Goal: Task Accomplishment & Management: Use online tool/utility

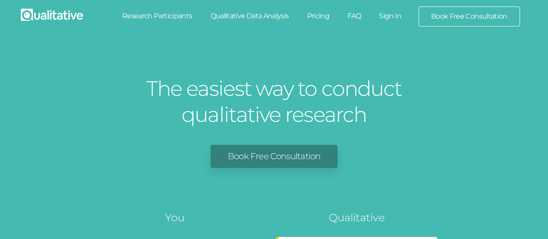
click at [393, 15] on link "Sign In" at bounding box center [390, 15] width 41 height 19
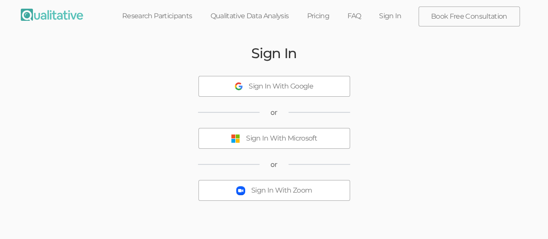
click at [272, 142] on div "Sign In With Microsoft" at bounding box center [281, 138] width 71 height 10
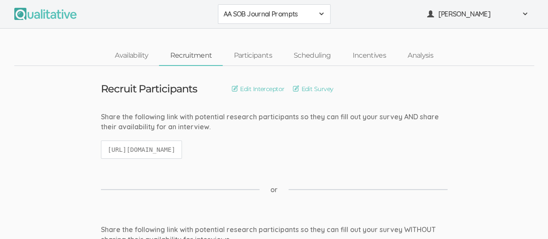
click at [319, 15] on span at bounding box center [321, 13] width 7 height 7
click at [259, 31] on span "African American Sense of Belonging" at bounding box center [274, 33] width 101 height 10
click at [259, 56] on link "Participants" at bounding box center [253, 55] width 60 height 19
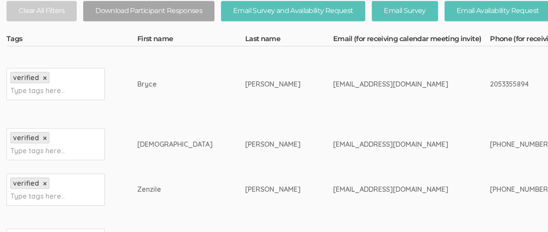
scroll to position [260, 0]
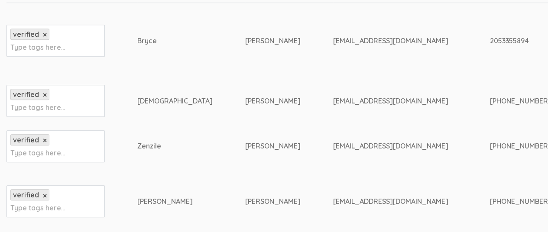
drag, startPoint x: 399, startPoint y: 147, endPoint x: 449, endPoint y: 147, distance: 49.8
copy div "(678)508-1401"
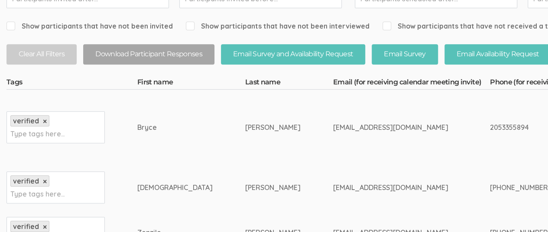
scroll to position [0, 0]
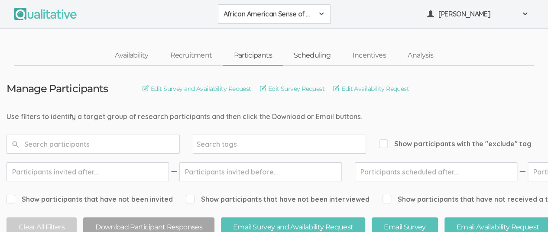
click at [321, 58] on link "Scheduling" at bounding box center [312, 55] width 59 height 19
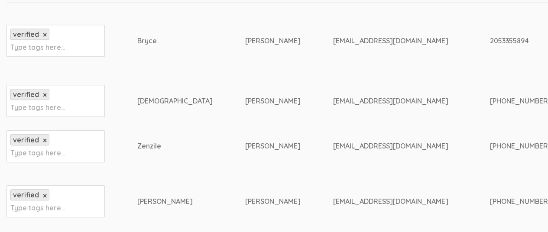
scroll to position [217, 0]
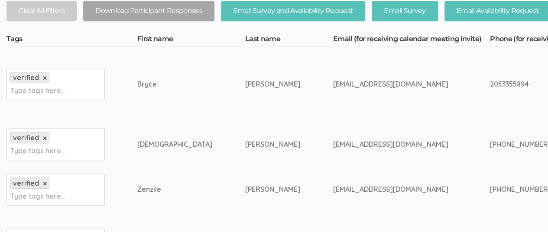
drag, startPoint x: 400, startPoint y: 85, endPoint x: 440, endPoint y: 83, distance: 39.9
copy div "2053355894"
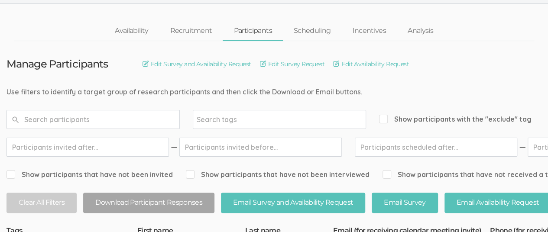
scroll to position [35, 0]
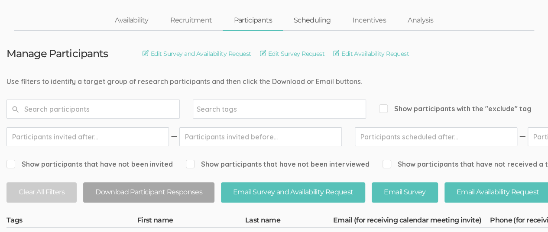
click at [311, 22] on link "Scheduling" at bounding box center [312, 20] width 59 height 19
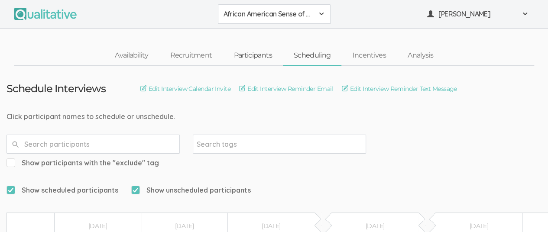
click at [247, 52] on link "Participants" at bounding box center [253, 55] width 60 height 19
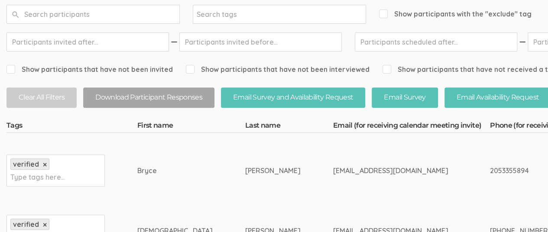
scroll to position [217, 0]
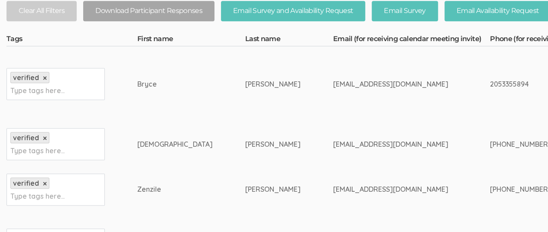
drag, startPoint x: 400, startPoint y: 84, endPoint x: 442, endPoint y: 82, distance: 42.5
copy div "2053355894"
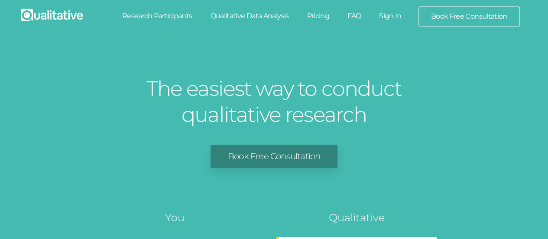
click at [390, 17] on link "Sign In" at bounding box center [390, 15] width 41 height 19
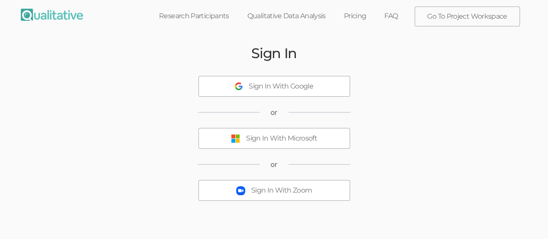
click at [269, 141] on div "Sign In With Microsoft" at bounding box center [281, 138] width 71 height 10
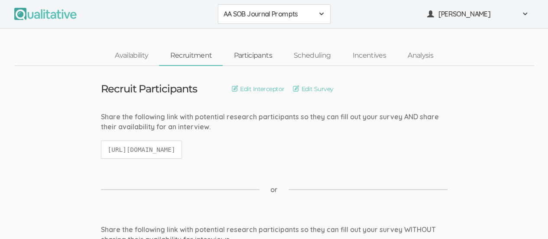
click at [245, 57] on link "Participants" at bounding box center [253, 55] width 60 height 19
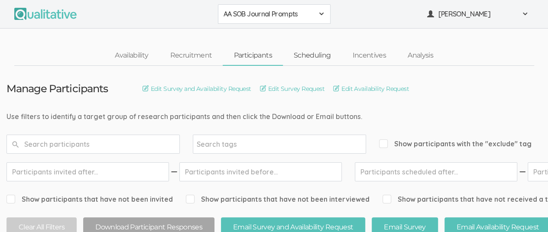
click at [309, 55] on link "Scheduling" at bounding box center [312, 55] width 59 height 19
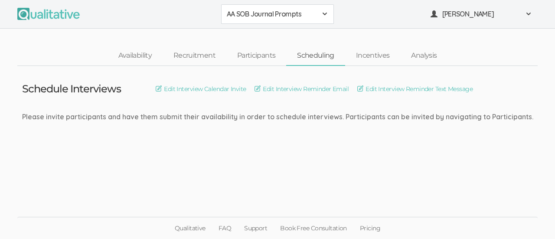
click at [321, 11] on div "AA SOB Journal Prompts" at bounding box center [277, 14] width 101 height 10
click at [281, 32] on span "African American Sense of Belonging" at bounding box center [277, 33] width 101 height 10
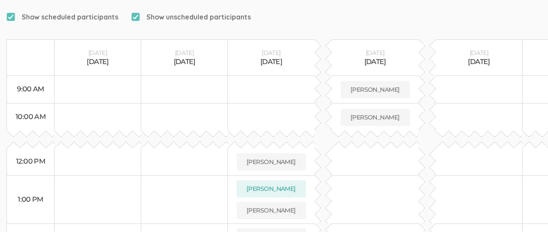
scroll to position [260, 0]
